Goal: Information Seeking & Learning: Compare options

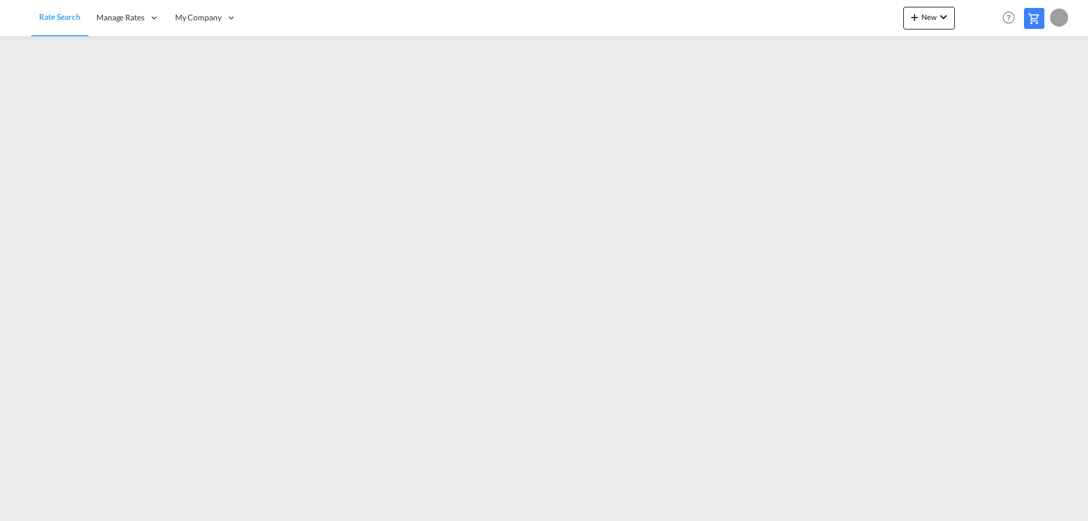
click at [66, 17] on span "Rate Search" at bounding box center [59, 17] width 41 height 10
click at [57, 12] on span "Rate Search" at bounding box center [59, 17] width 41 height 10
click at [1056, 16] on div at bounding box center [1059, 18] width 18 height 18
click at [1038, 87] on button "Logout" at bounding box center [1047, 86] width 74 height 23
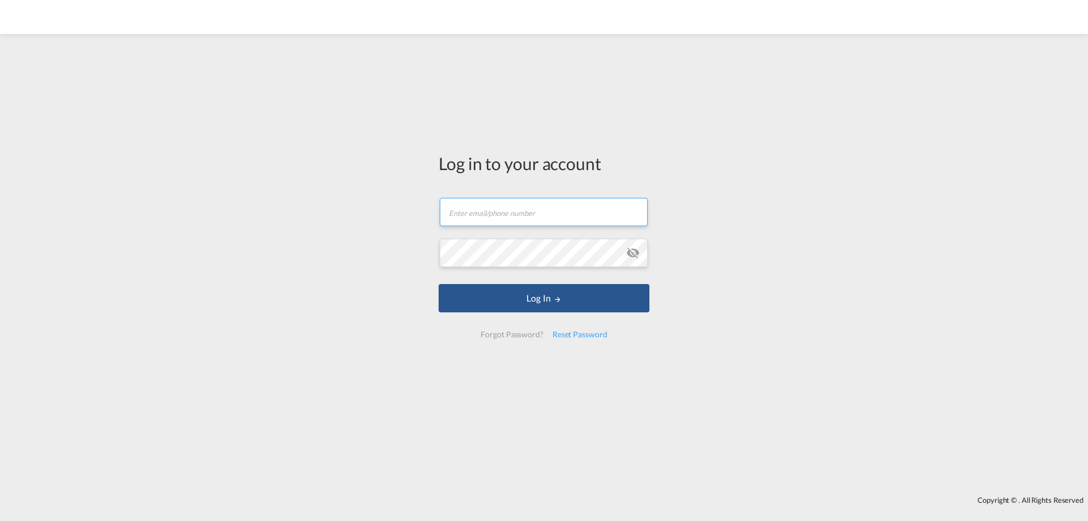
type input "[EMAIL_ADDRESS][DOMAIN_NAME]"
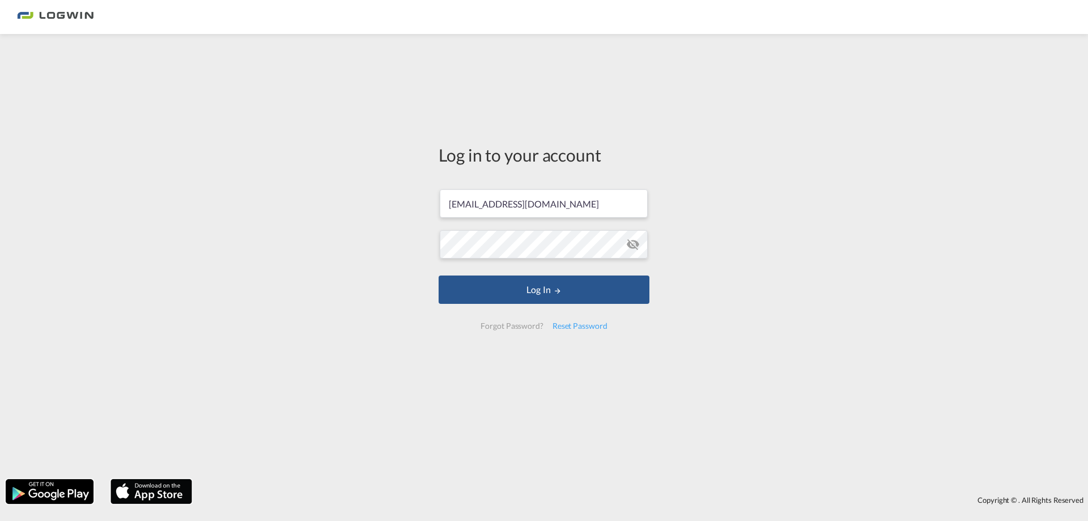
drag, startPoint x: 227, startPoint y: 1, endPoint x: 281, endPoint y: 195, distance: 201.2
click at [143, 151] on div "Log in to your account [EMAIL_ADDRESS][DOMAIN_NAME] Log In Forgot Password? Res…" at bounding box center [544, 257] width 1088 height 434
click at [529, 289] on button "Log In" at bounding box center [544, 289] width 211 height 28
